Goal: Transaction & Acquisition: Purchase product/service

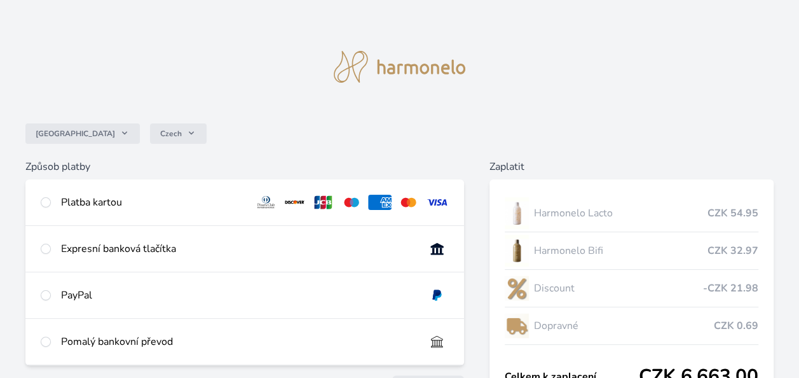
click at [111, 203] on div "Platba kartou" at bounding box center [152, 202] width 183 height 15
radio input "true"
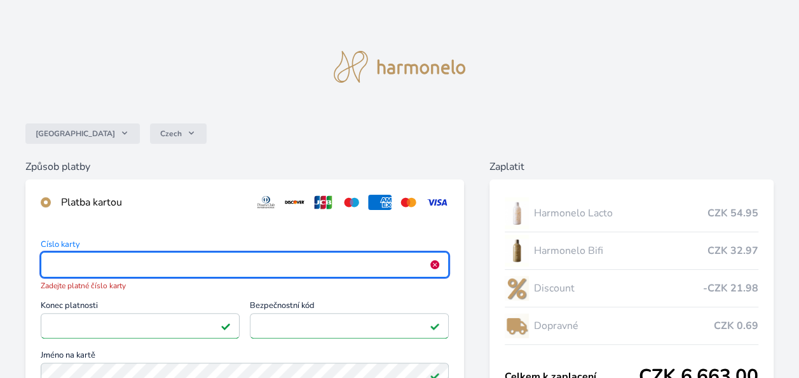
click at [441, 204] on img at bounding box center [437, 202] width 24 height 15
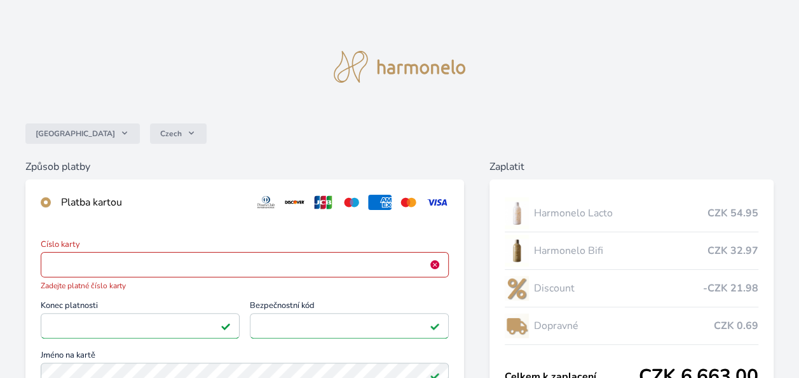
click at [103, 286] on span "Zadejte platné číslo karty" at bounding box center [245, 285] width 408 height 11
click at [434, 263] on img at bounding box center [435, 264] width 10 height 10
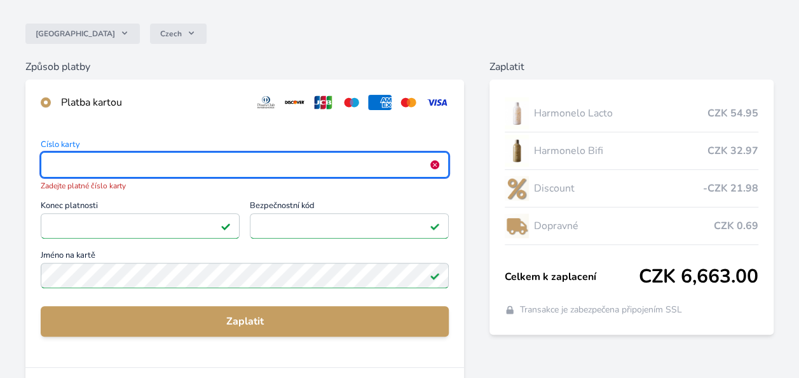
scroll to position [102, 0]
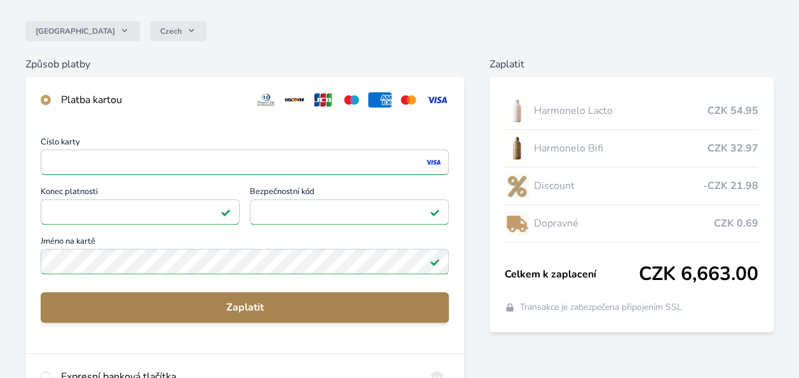
click at [266, 307] on span "Zaplatit" at bounding box center [245, 307] width 388 height 15
